Goal: Task Accomplishment & Management: Use online tool/utility

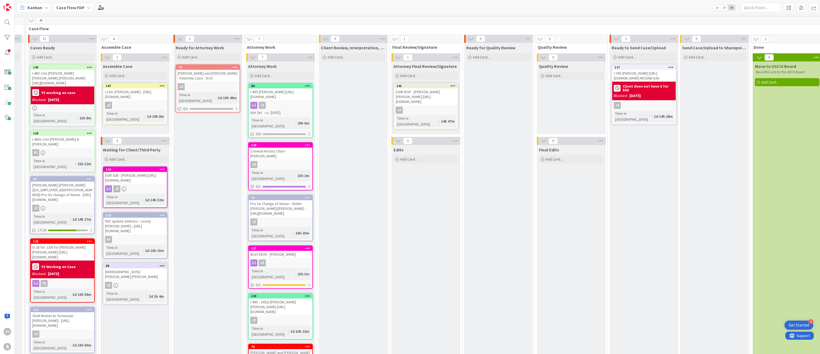
scroll to position [0, 864]
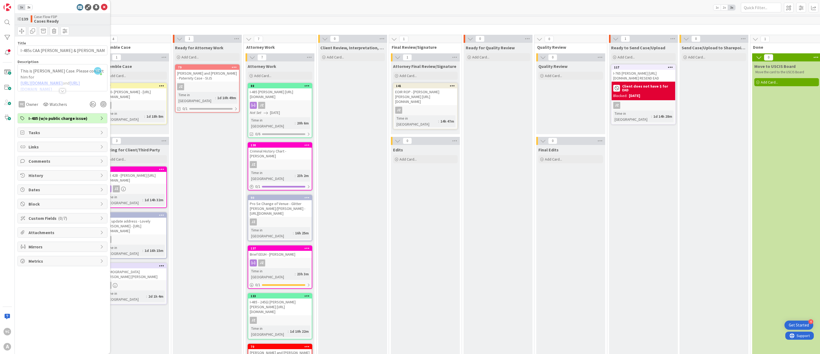
drag, startPoint x: 43, startPoint y: 152, endPoint x: 27, endPoint y: 205, distance: 55.1
click at [27, 205] on div "Block" at bounding box center [62, 204] width 89 height 10
click at [30, 221] on input "Reason" at bounding box center [62, 221] width 84 height 10
type input "y"
type input "YC"
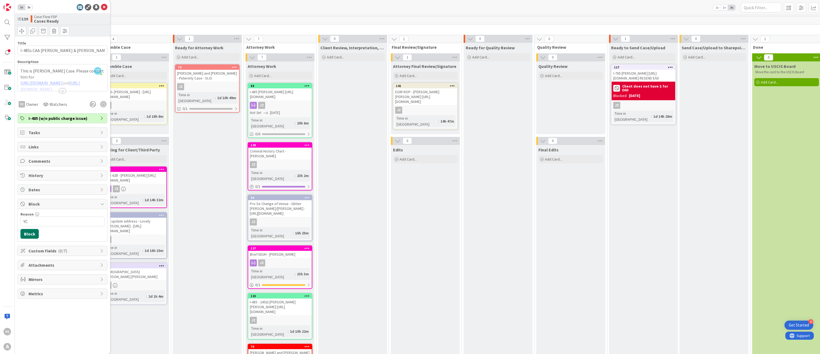
click at [27, 234] on button "Block" at bounding box center [29, 234] width 18 height 10
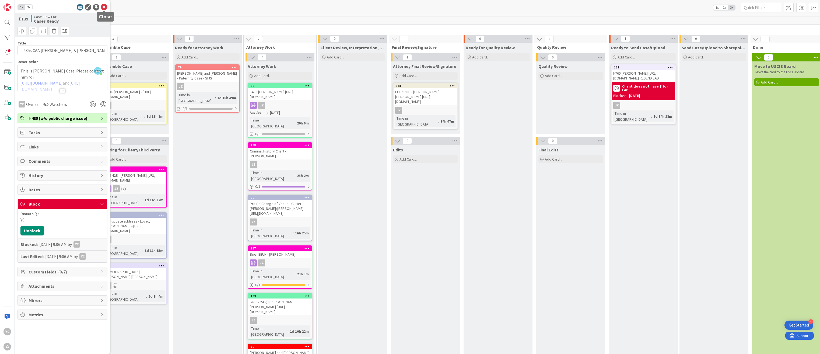
click at [103, 5] on icon at bounding box center [104, 7] width 6 height 6
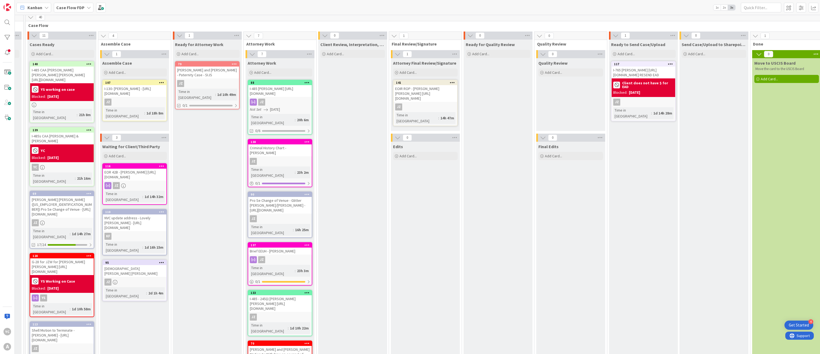
scroll to position [0, 864]
